Goal: Check status: Check status

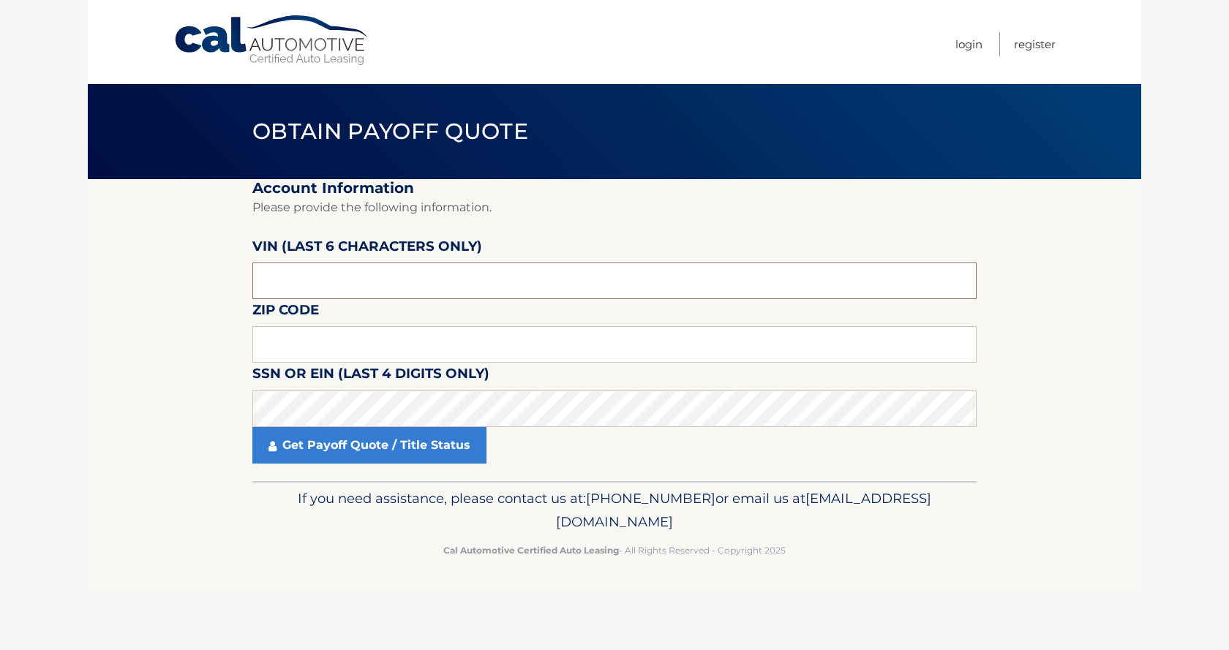
click at [328, 284] on input "text" at bounding box center [614, 281] width 724 height 37
drag, startPoint x: 328, startPoint y: 284, endPoint x: 193, endPoint y: 285, distance: 135.4
click at [193, 285] on section "Account Information Please provide the following information. [PERSON_NAME] (la…" at bounding box center [615, 330] width 1054 height 302
type input "012186"
click at [285, 350] on input "text" at bounding box center [614, 344] width 724 height 37
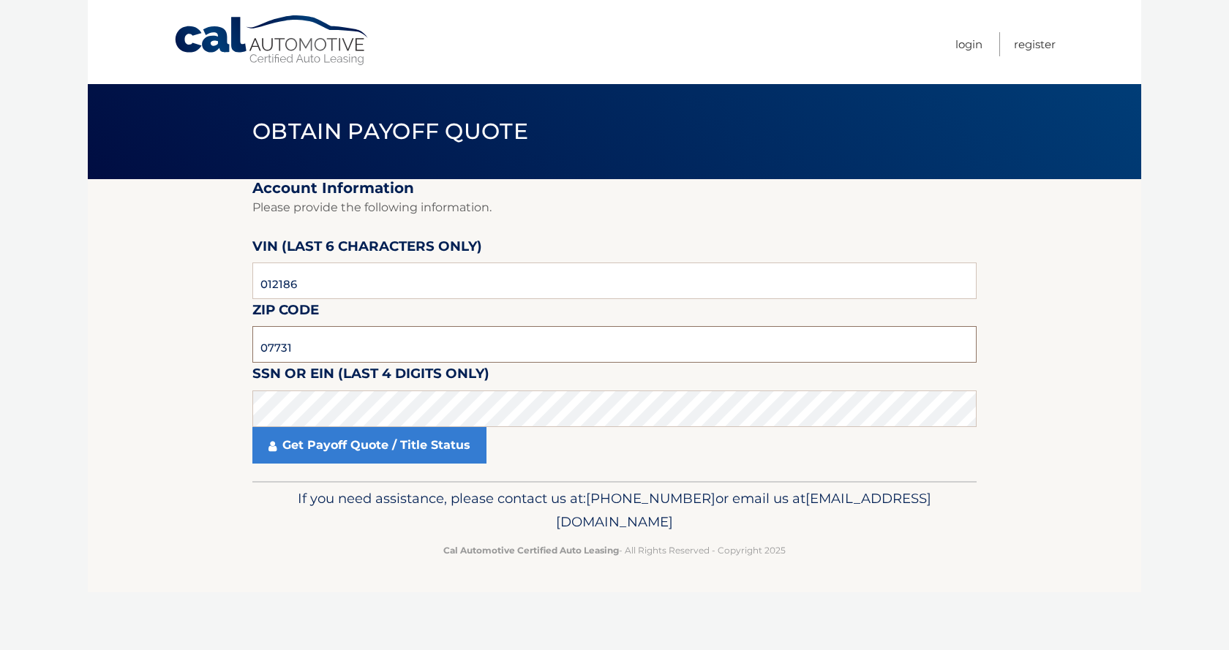
type input "07731"
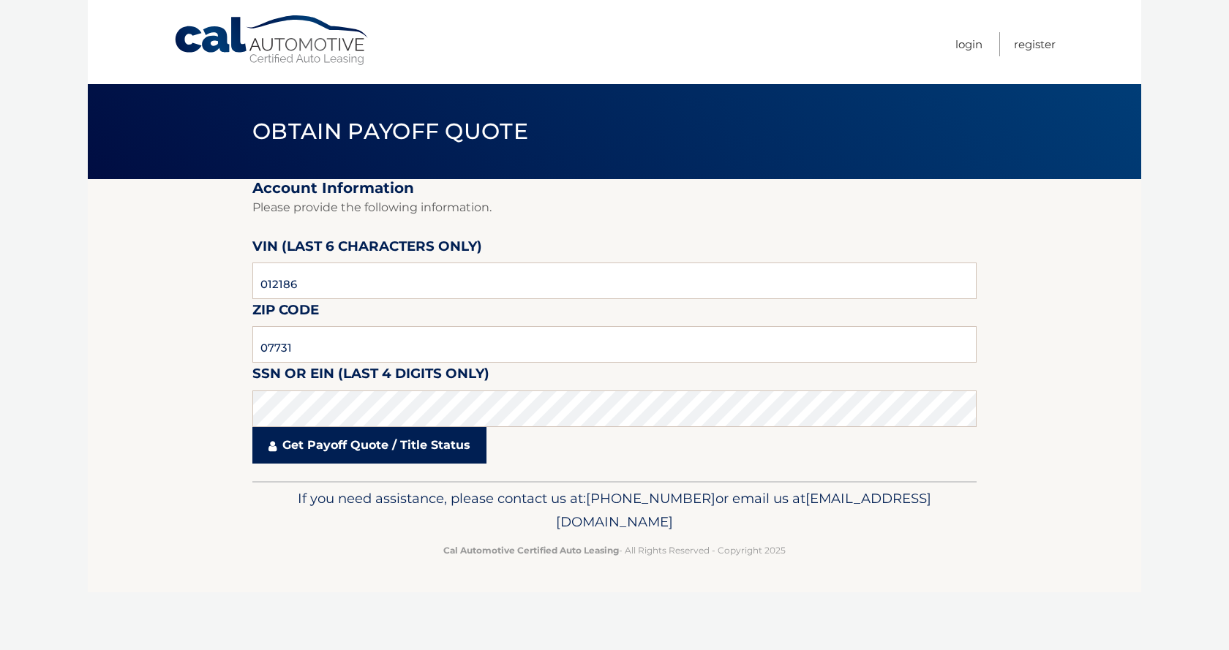
click at [366, 448] on link "Get Payoff Quote / Title Status" at bounding box center [369, 445] width 234 height 37
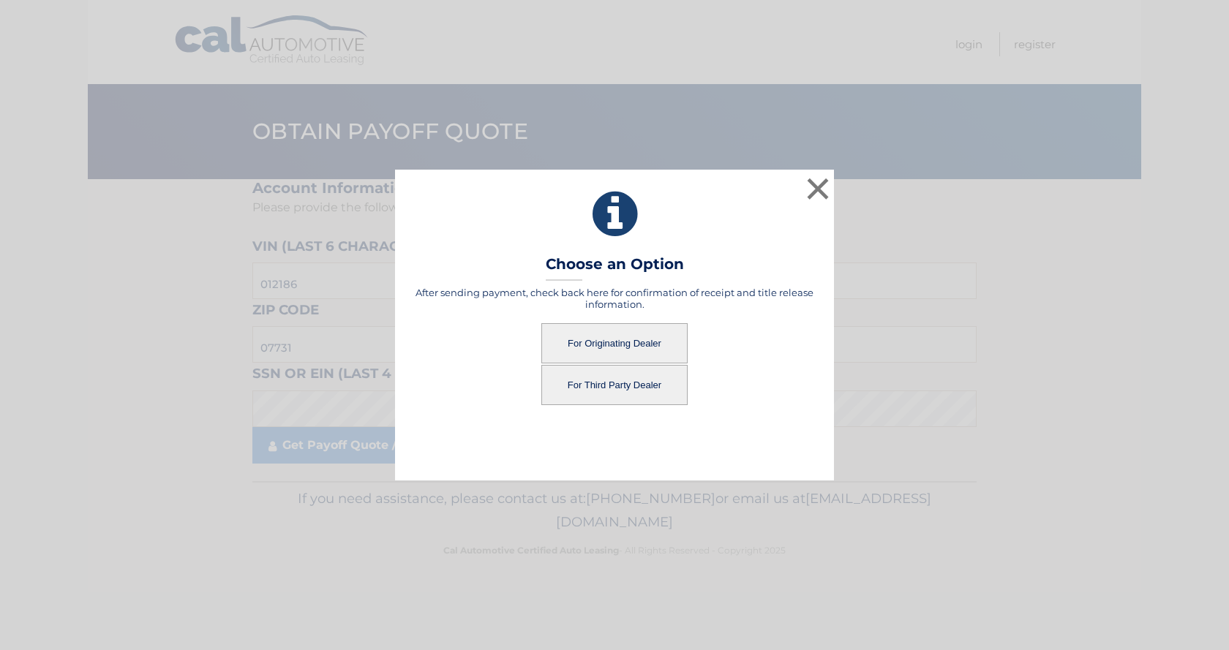
click at [601, 397] on button "For Third Party Dealer" at bounding box center [614, 385] width 146 height 40
click at [607, 390] on button "For Third Party Dealer" at bounding box center [614, 385] width 146 height 40
click at [608, 384] on button "For Third Party Dealer" at bounding box center [614, 385] width 146 height 40
click at [613, 380] on button "For Third Party Dealer" at bounding box center [614, 385] width 146 height 40
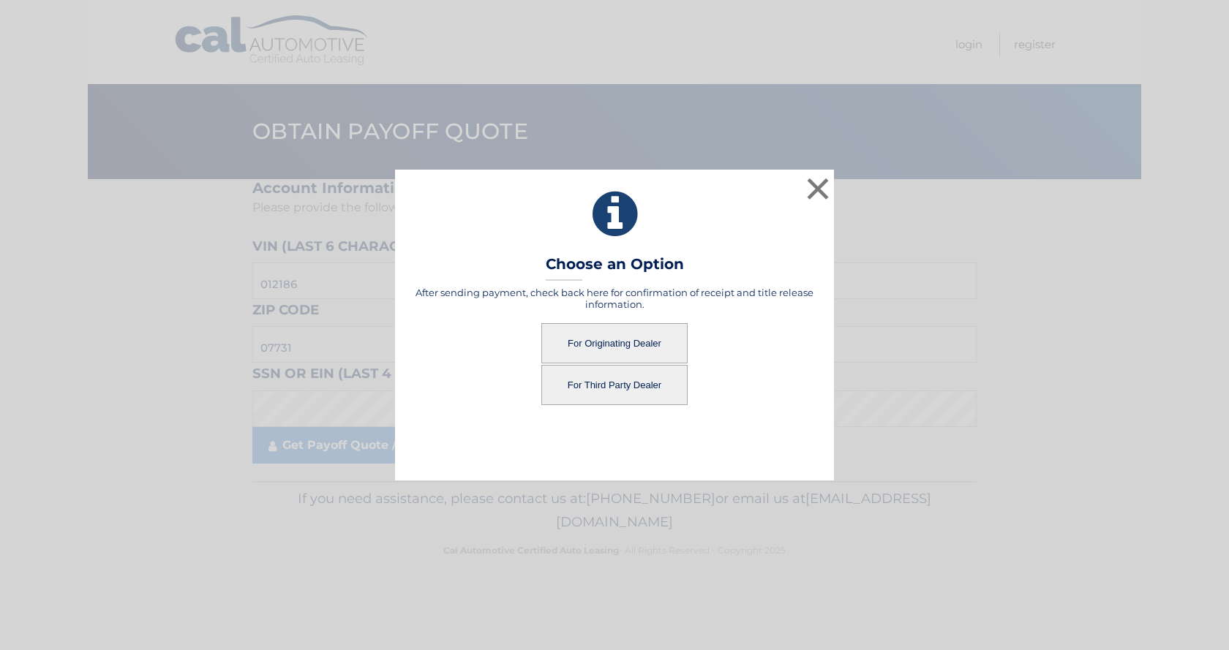
click at [617, 391] on button "For Third Party Dealer" at bounding box center [614, 385] width 146 height 40
